Goal: Navigation & Orientation: Go to known website

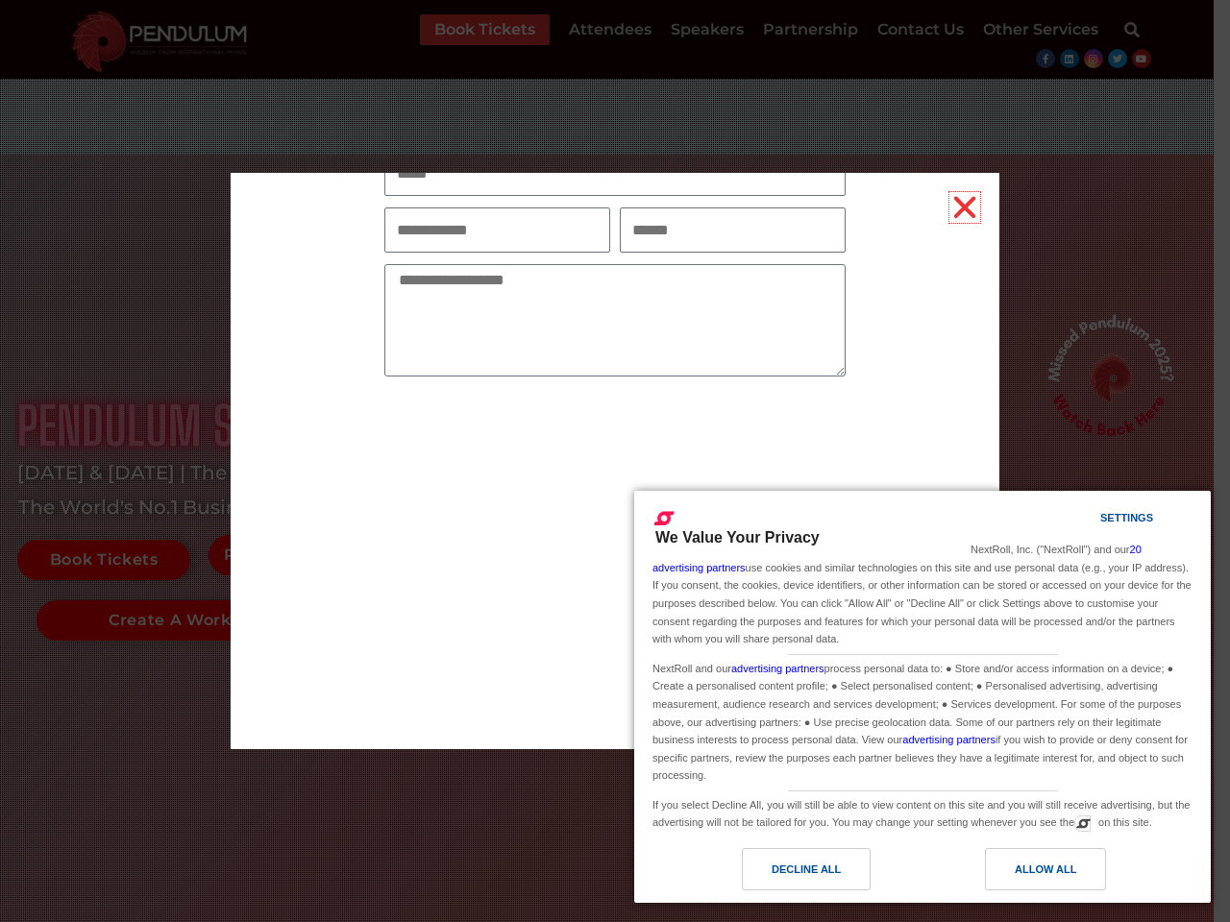
click at [964, 208] on icon "Close" at bounding box center [964, 207] width 31 height 31
click at [1045, 869] on div "Allow All" at bounding box center [1044, 869] width 61 height 21
